Goal: Check status: Check status

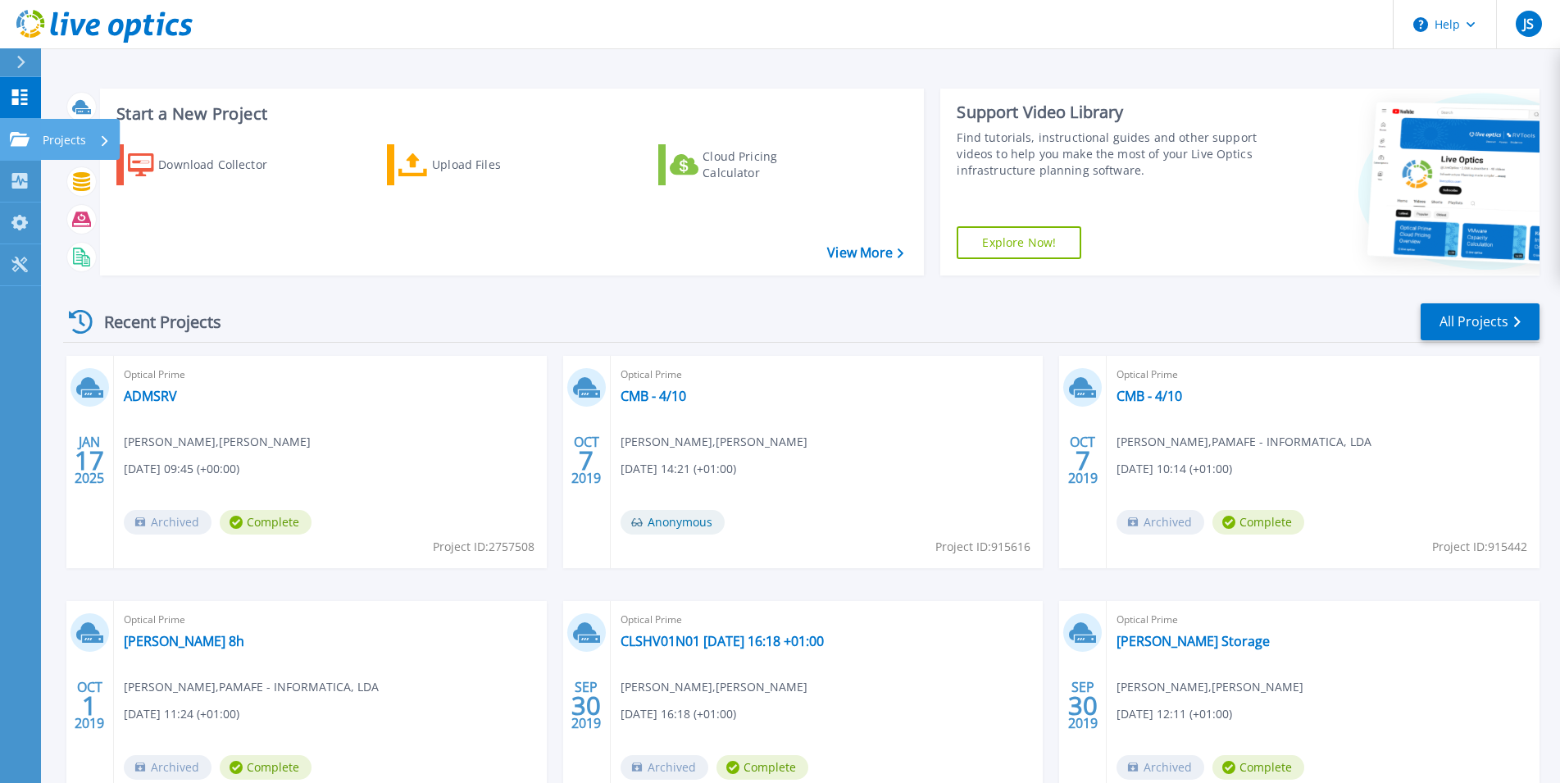
click at [20, 139] on icon at bounding box center [20, 139] width 20 height 14
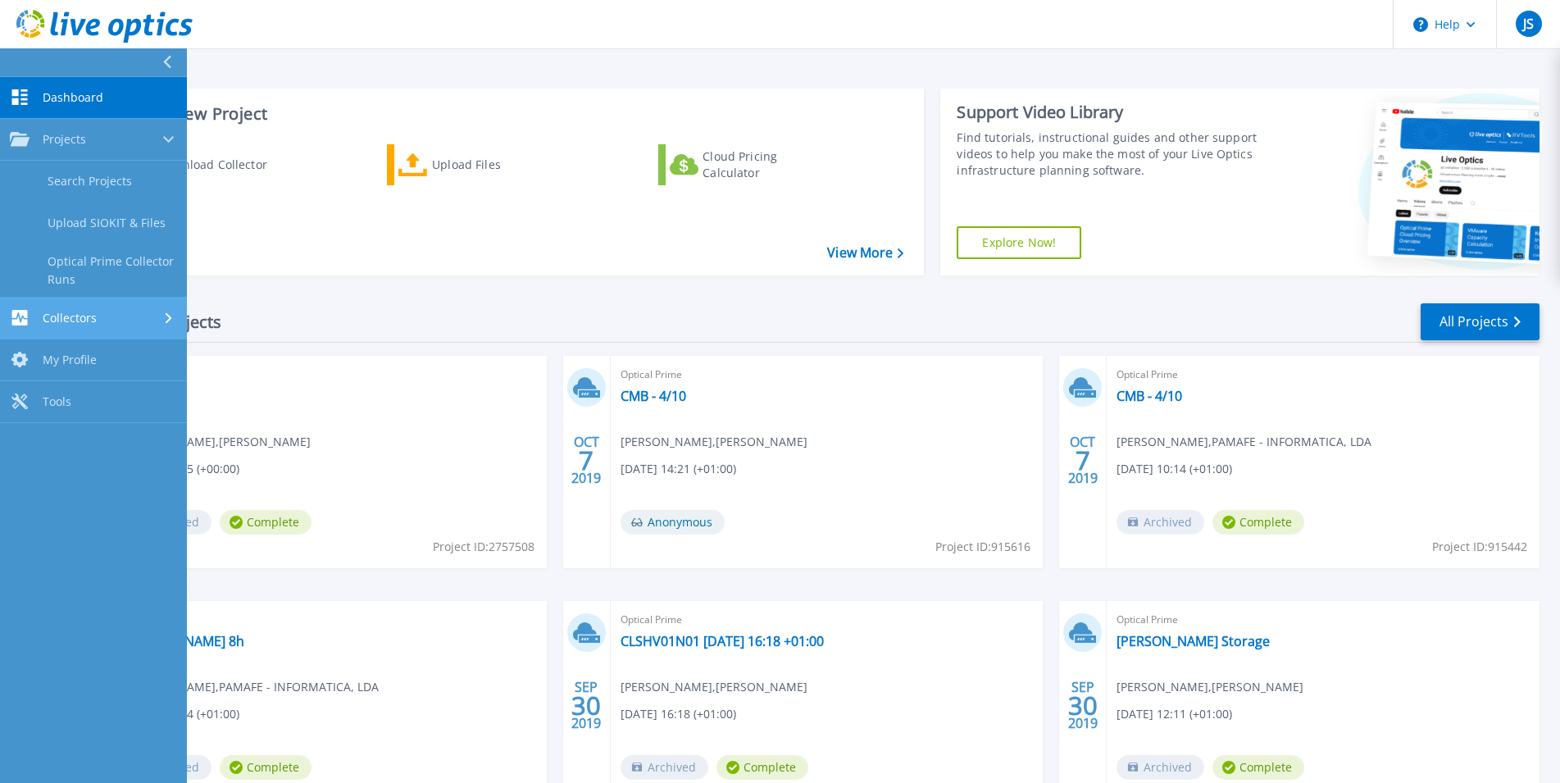
click at [117, 326] on link "Collectors Collectors" at bounding box center [93, 318] width 187 height 42
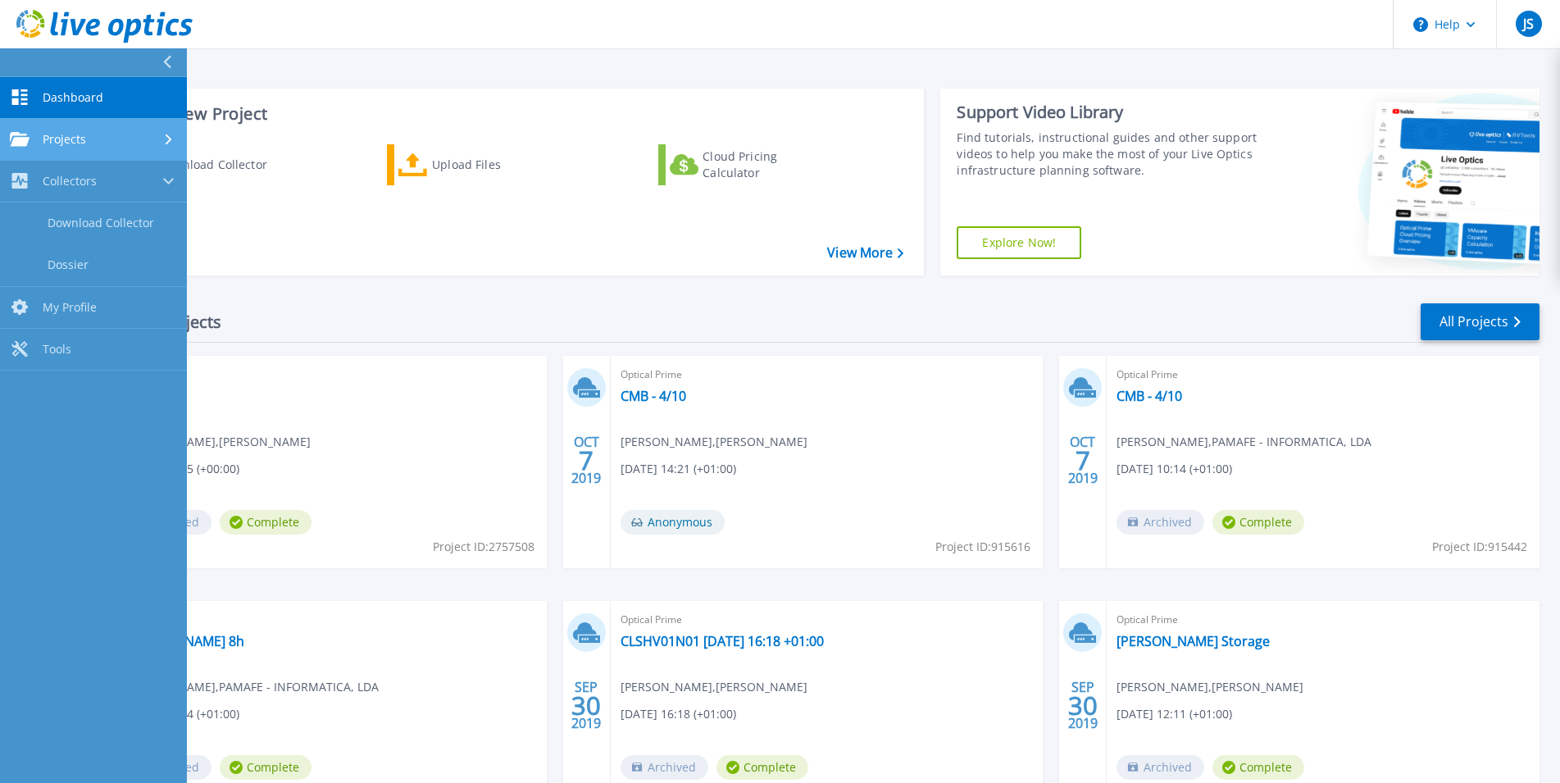
click at [87, 125] on link "Projects Projects" at bounding box center [93, 140] width 187 height 42
click at [87, 92] on span "Dashboard" at bounding box center [73, 97] width 61 height 15
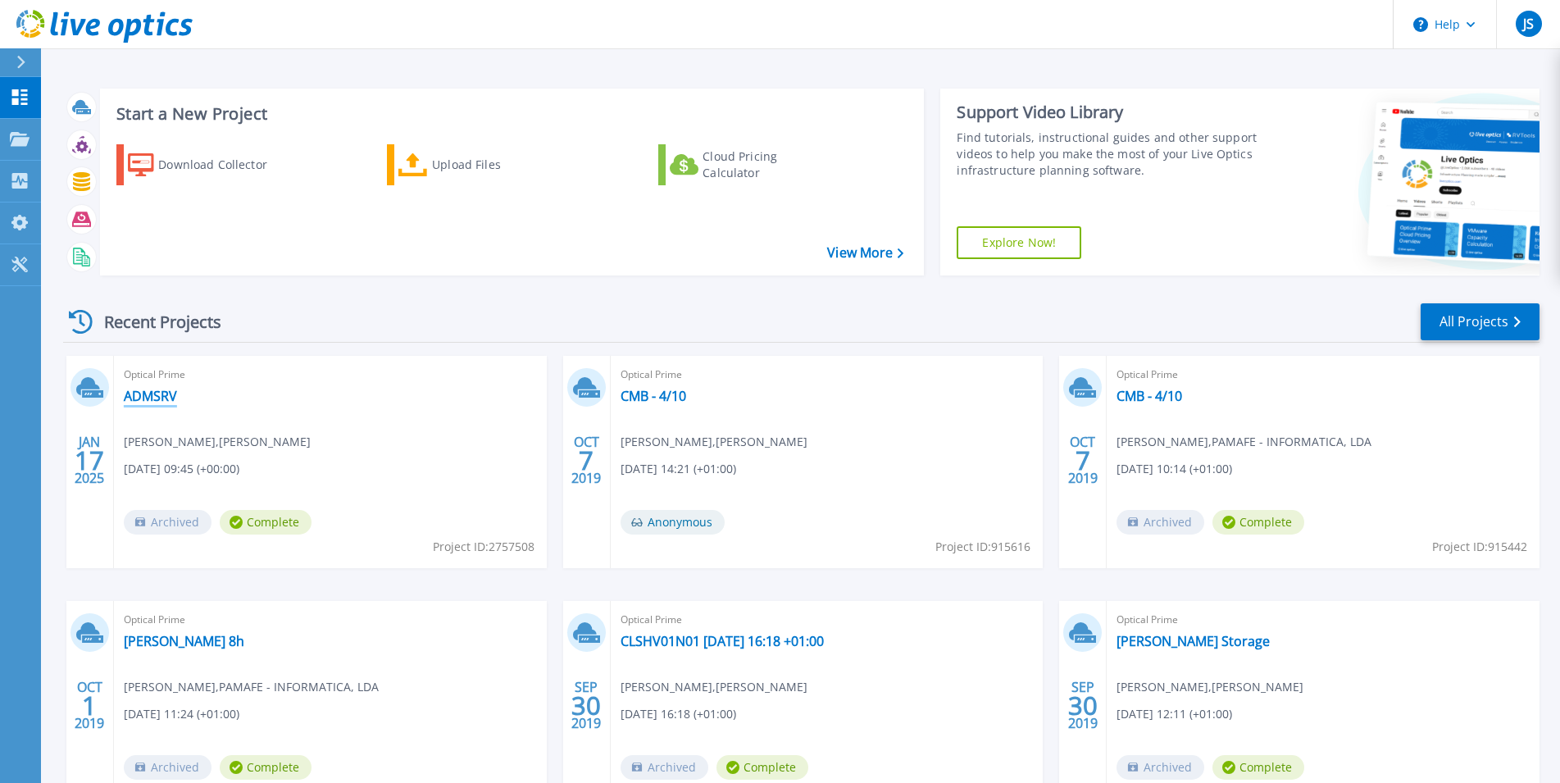
click at [152, 394] on link "ADMSRV" at bounding box center [150, 396] width 53 height 16
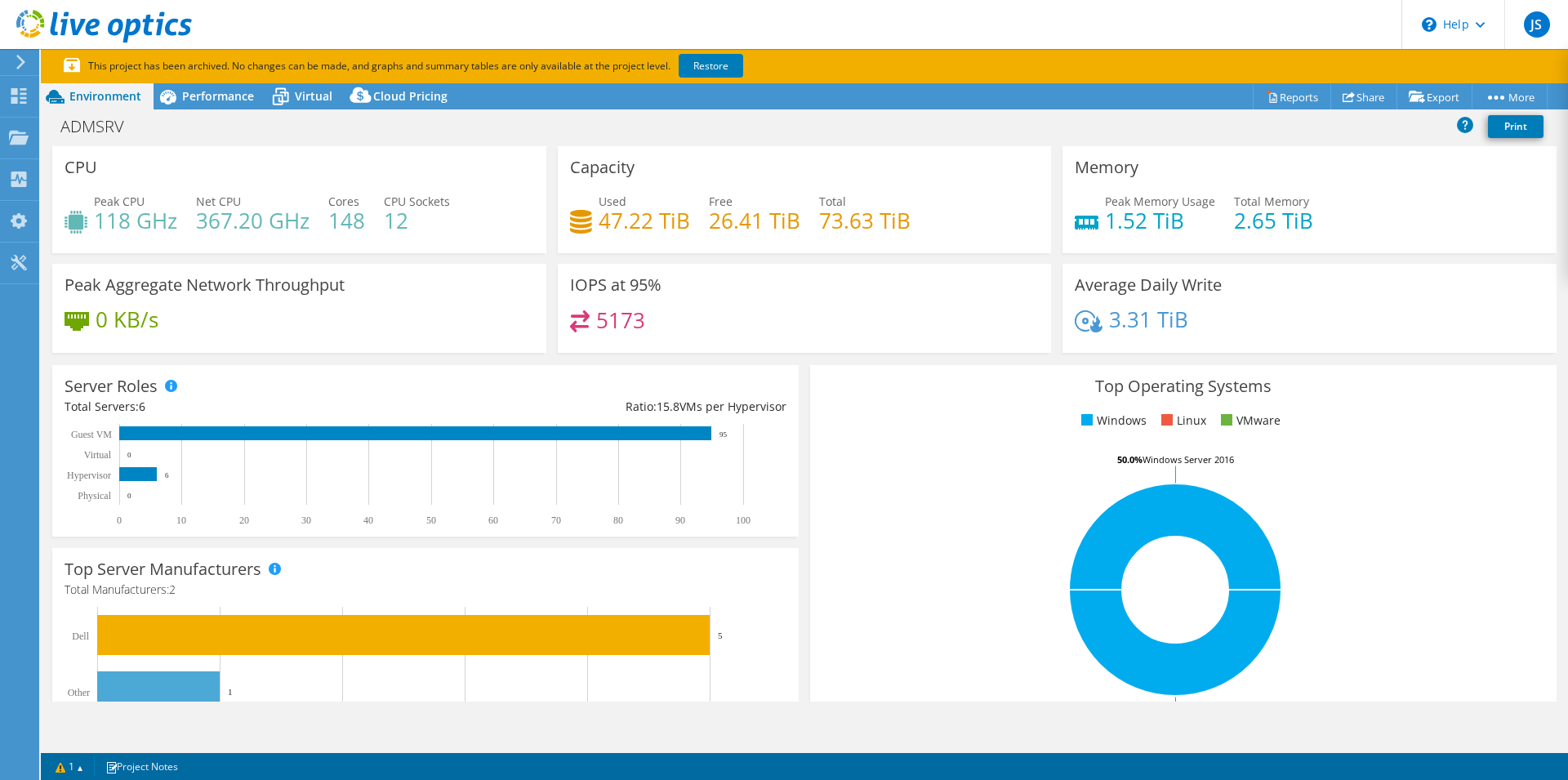
select select "EUFrankfurt"
select select "EUR"
click at [200, 100] on span "Performance" at bounding box center [218, 97] width 72 height 16
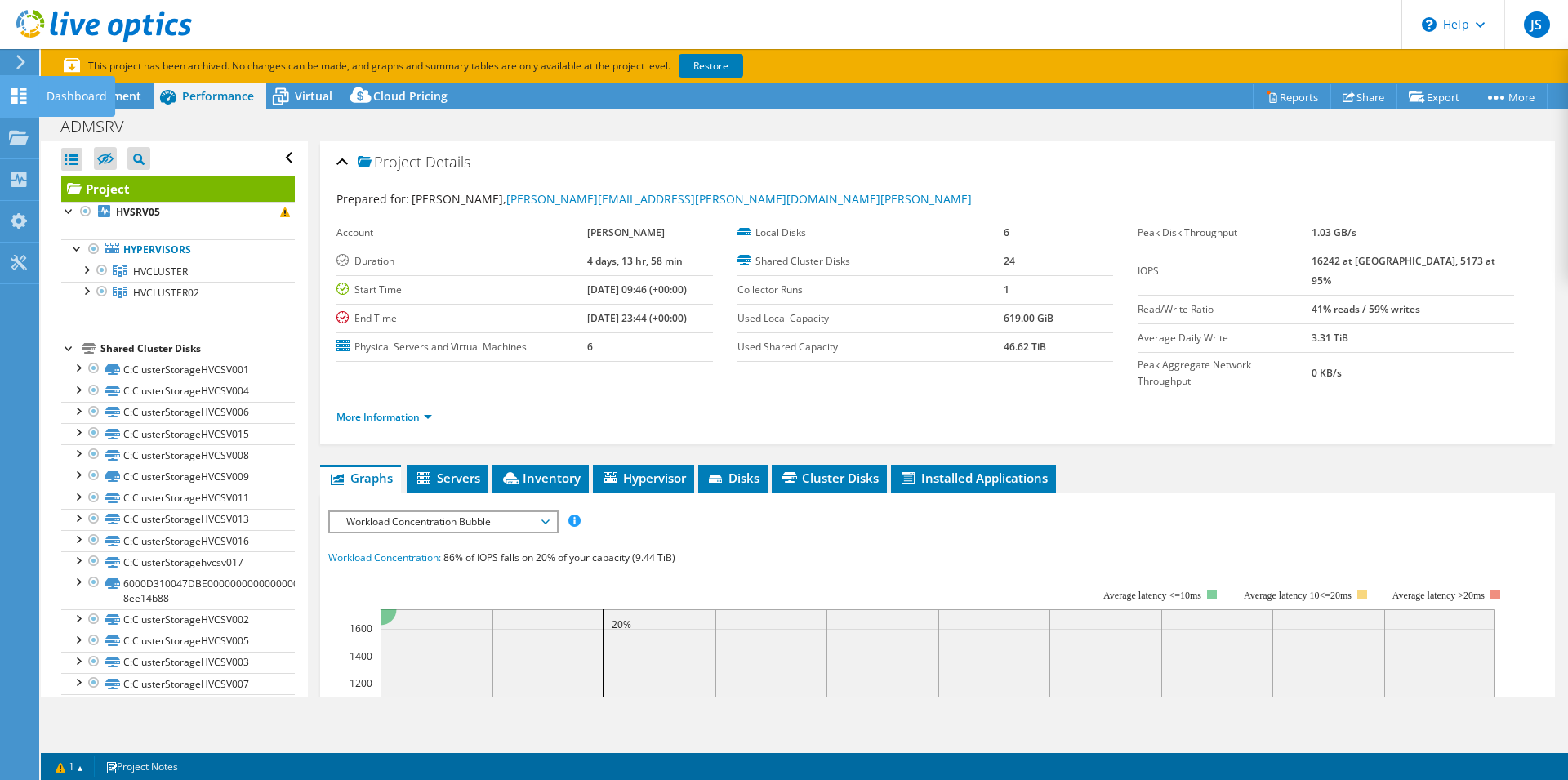
click at [93, 87] on div "Dashboard" at bounding box center [77, 96] width 77 height 41
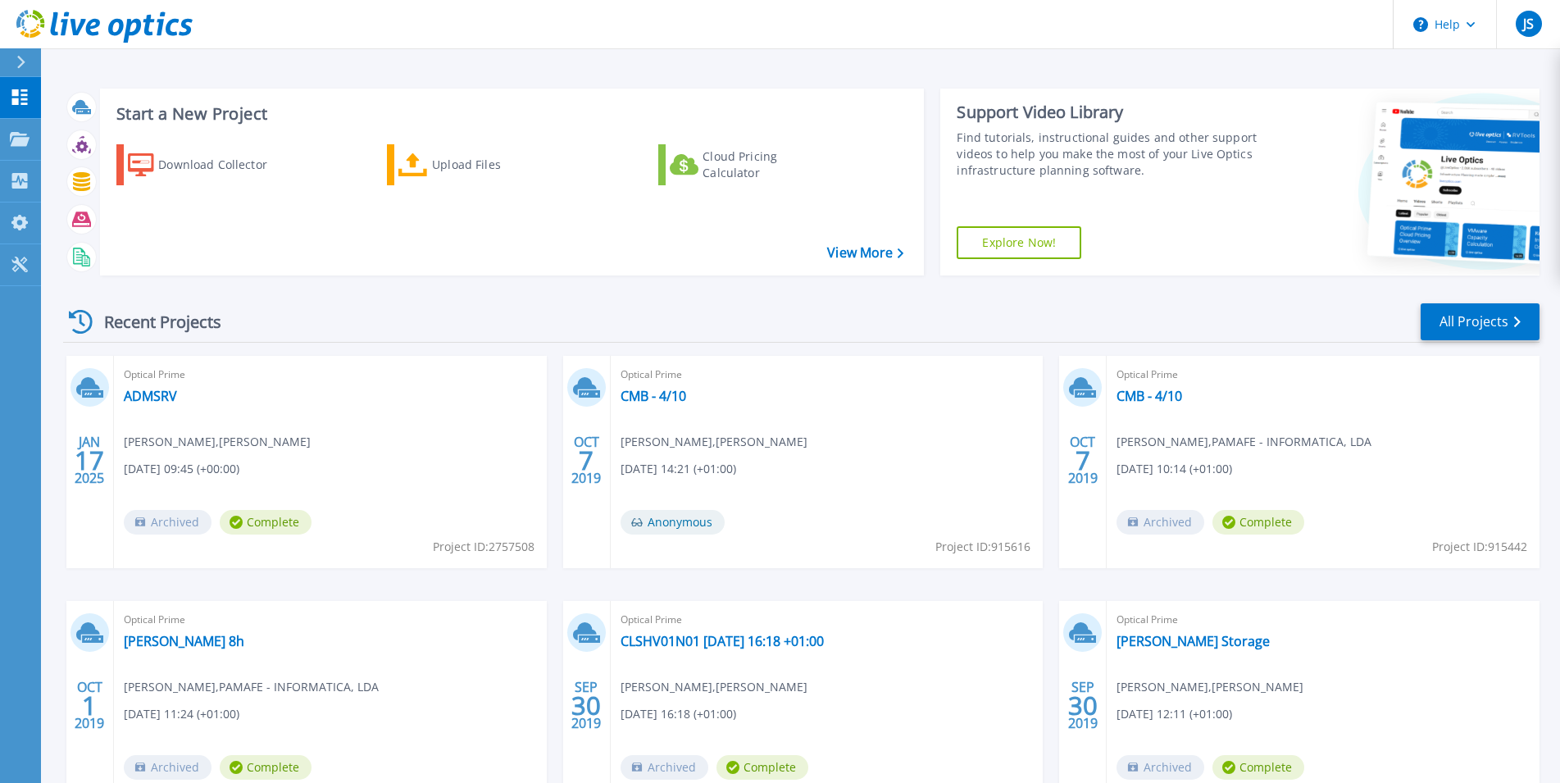
scroll to position [125, 0]
